Goal: Task Accomplishment & Management: Use online tool/utility

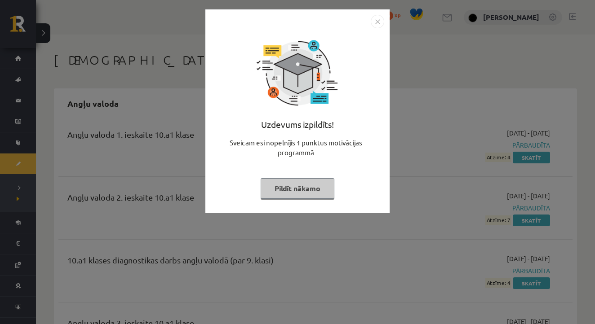
click at [294, 191] on button "Pildīt nākamo" at bounding box center [298, 188] width 74 height 21
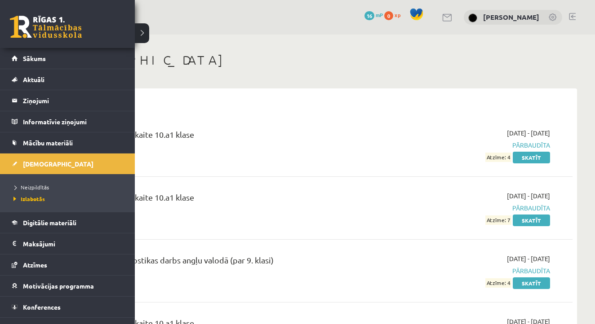
click at [29, 29] on link at bounding box center [46, 27] width 72 height 22
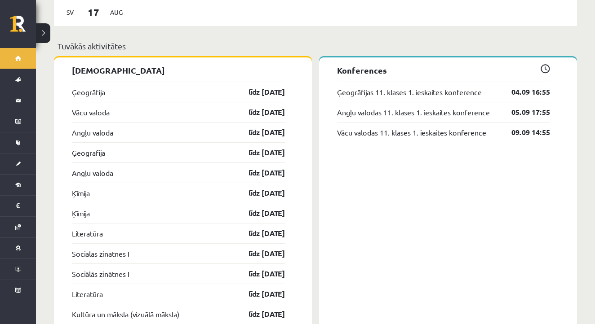
scroll to position [789, 0]
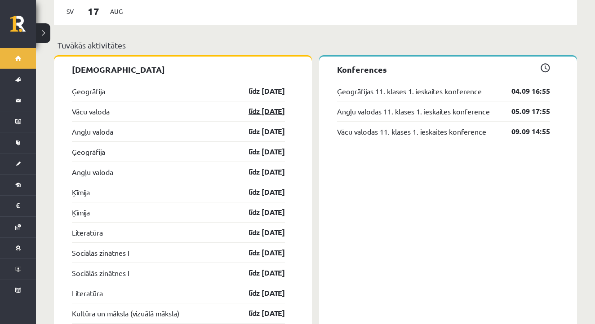
click at [266, 106] on link "līdz [DATE]" at bounding box center [259, 111] width 52 height 11
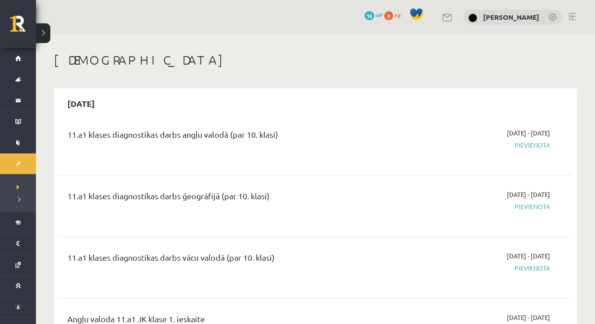
click at [573, 16] on link at bounding box center [572, 16] width 7 height 7
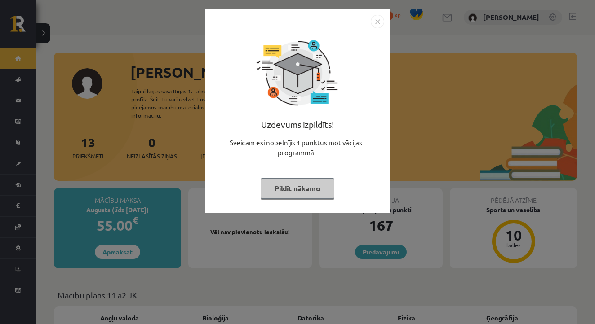
click at [297, 190] on button "Pildīt nākamo" at bounding box center [298, 188] width 74 height 21
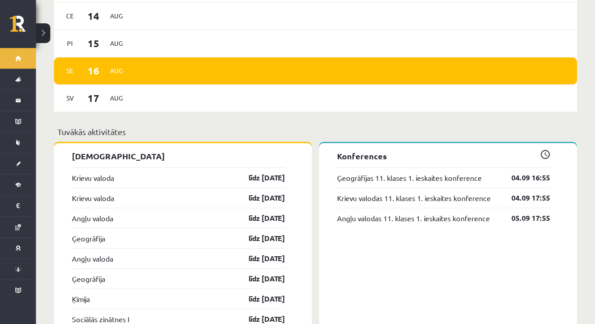
scroll to position [667, 0]
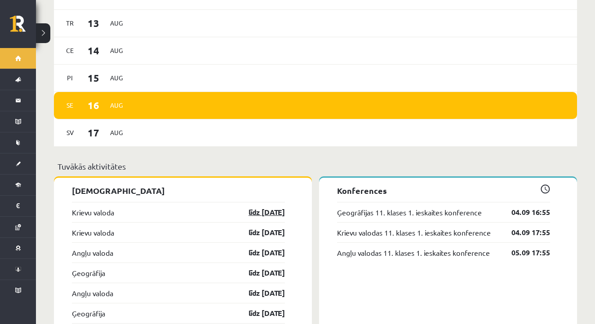
click at [275, 207] on link "līdz [DATE]" at bounding box center [259, 212] width 52 height 11
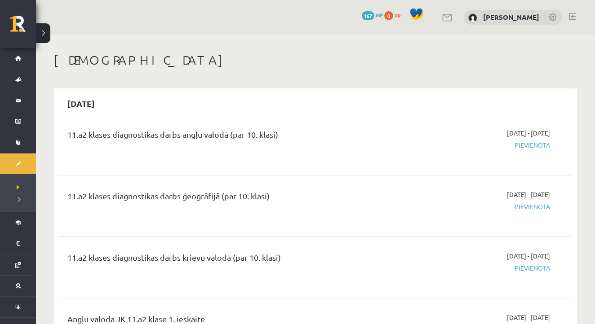
click at [570, 13] on link at bounding box center [572, 16] width 7 height 7
